Goal: Task Accomplishment & Management: Use online tool/utility

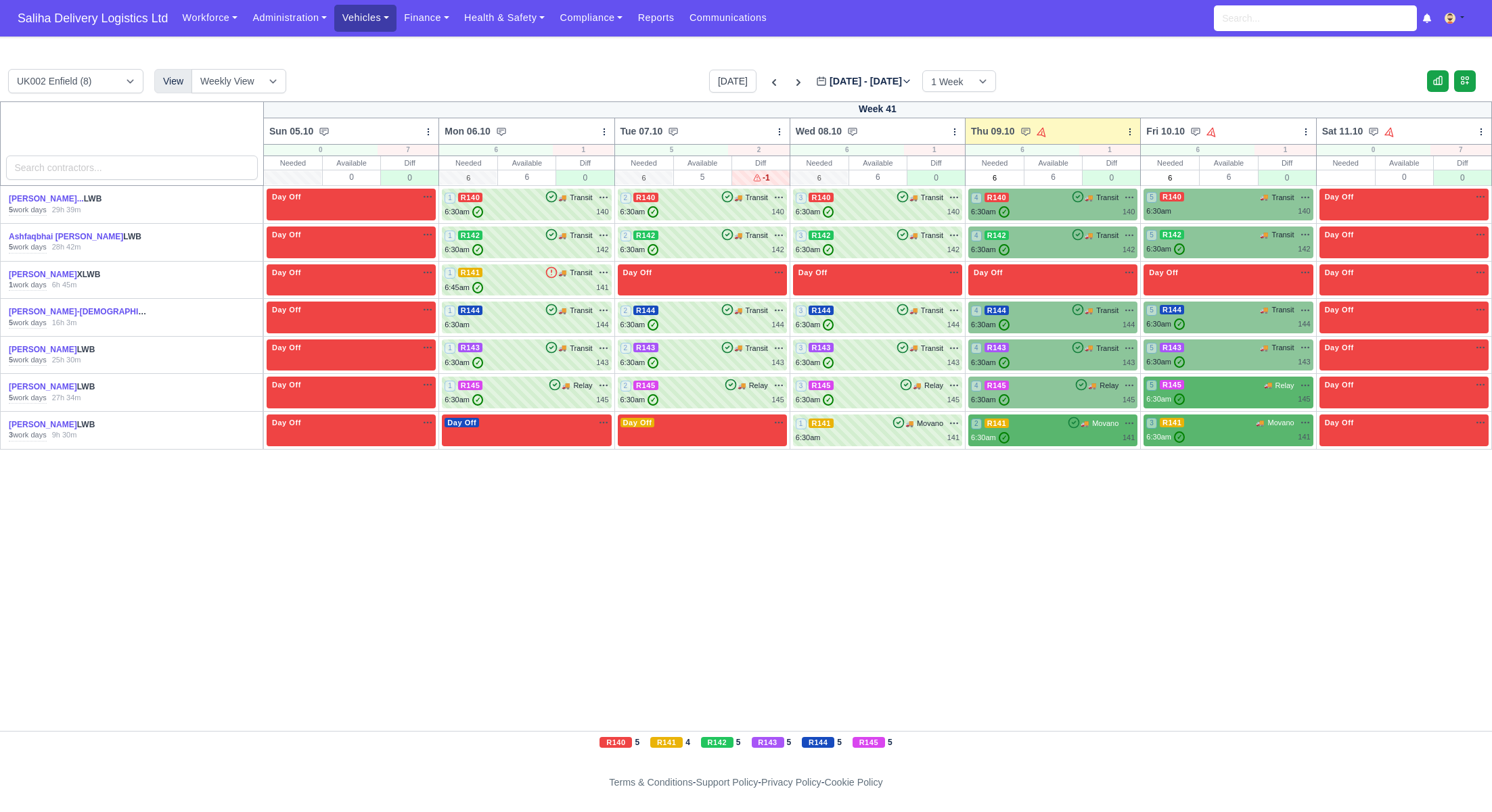
drag, startPoint x: 387, startPoint y: 21, endPoint x: 384, endPoint y: 49, distance: 28.2
click at [387, 21] on link "Vehicles" at bounding box center [365, 17] width 62 height 26
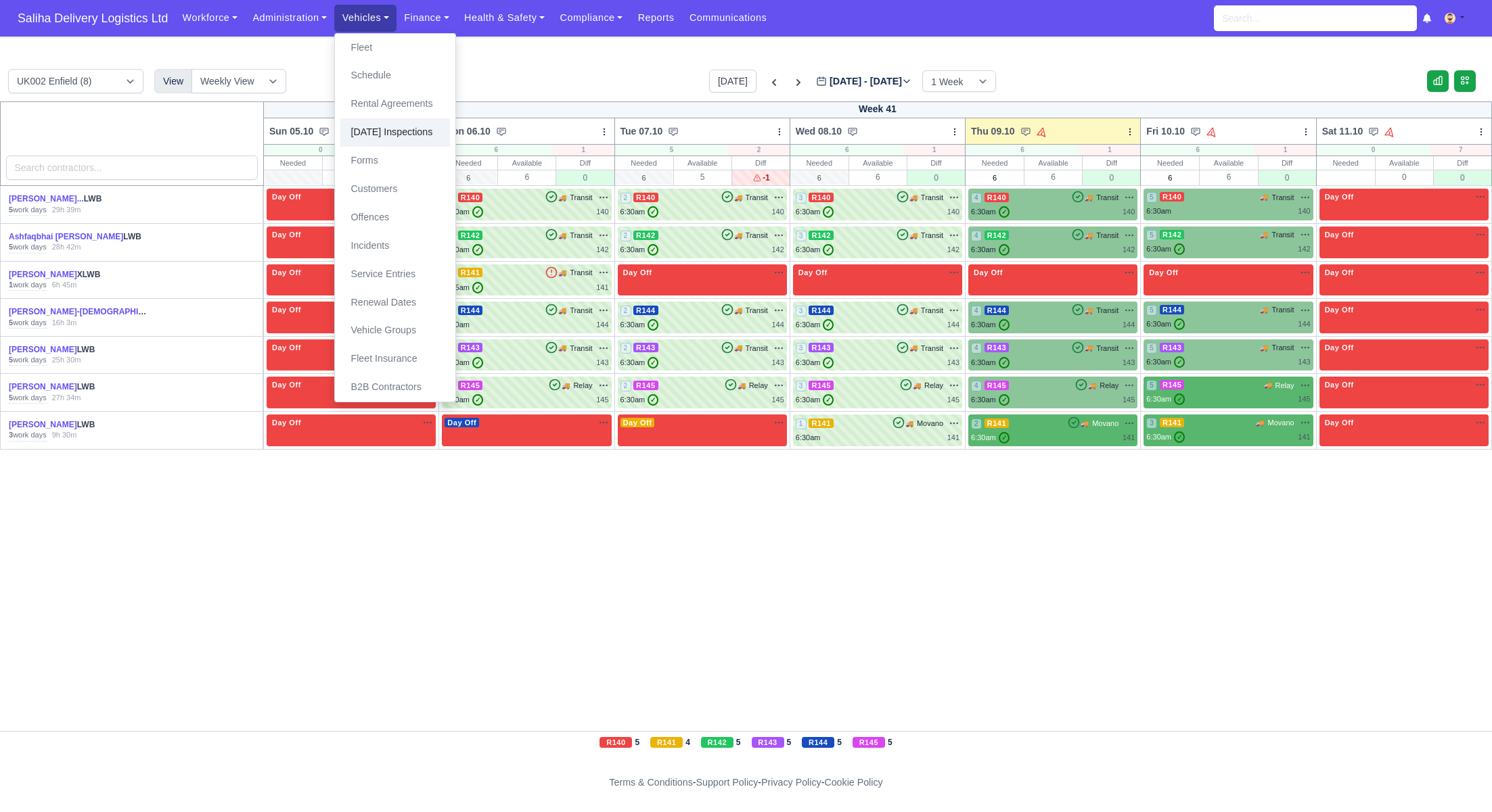
click at [384, 132] on link "[DATE] Inspections" at bounding box center [395, 133] width 109 height 29
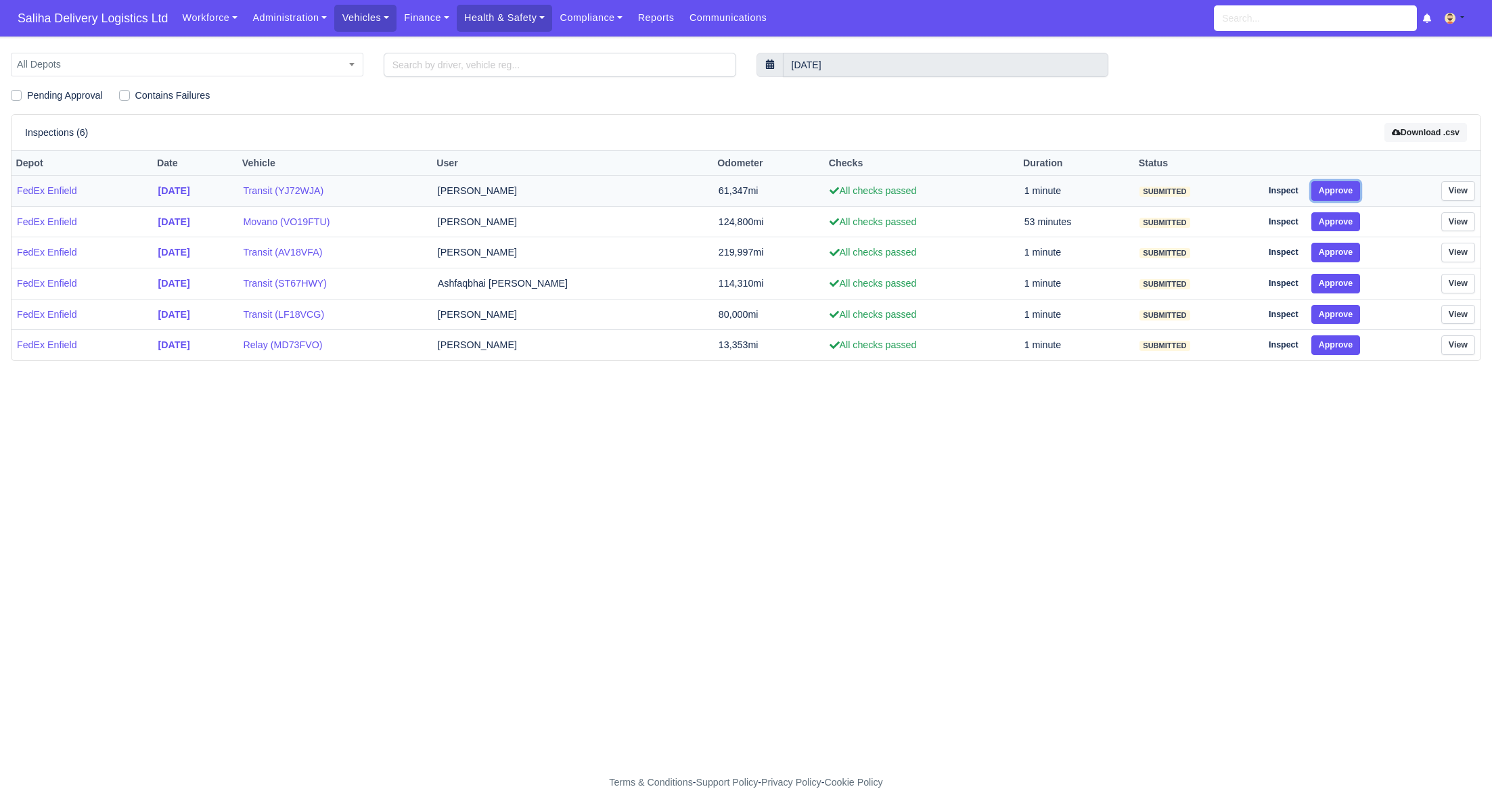
click at [1331, 198] on button "Approve" at bounding box center [1336, 191] width 49 height 20
drag, startPoint x: 1330, startPoint y: 219, endPoint x: 1332, endPoint y: 241, distance: 22.1
click at [1331, 225] on button "Approve" at bounding box center [1336, 222] width 49 height 20
drag, startPoint x: 1332, startPoint y: 248, endPoint x: 1333, endPoint y: 262, distance: 14.0
click at [1333, 251] on button "Approve" at bounding box center [1336, 253] width 49 height 20
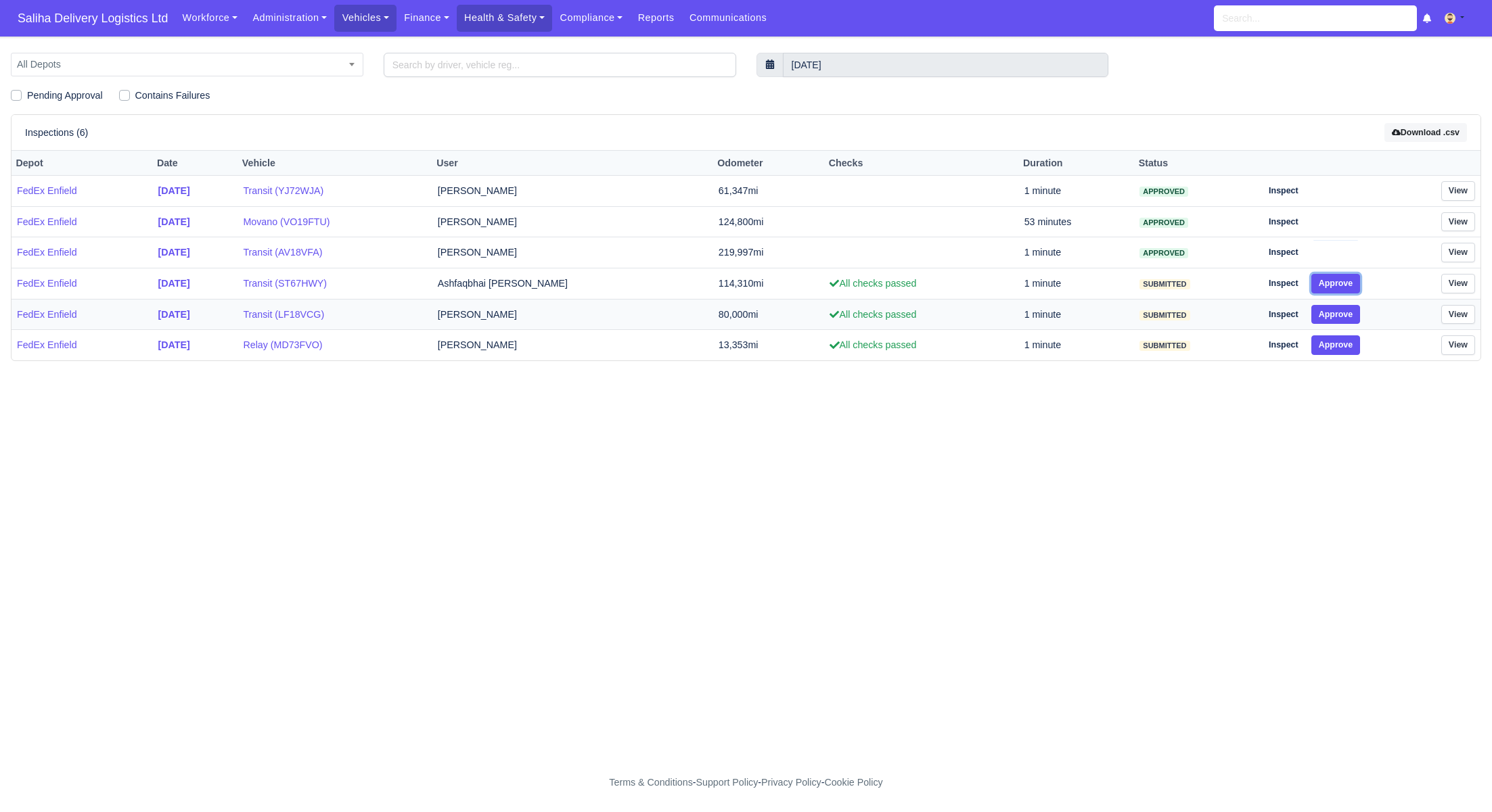
drag, startPoint x: 1332, startPoint y: 278, endPoint x: 1331, endPoint y: 302, distance: 24.0
click at [1332, 281] on button "Approve" at bounding box center [1336, 284] width 49 height 20
drag, startPoint x: 1330, startPoint y: 315, endPoint x: 1330, endPoint y: 337, distance: 22.0
click at [1330, 315] on button "Approve" at bounding box center [1336, 315] width 49 height 20
click at [1330, 337] on button "Approve" at bounding box center [1336, 345] width 49 height 20
